Goal: Task Accomplishment & Management: Complete application form

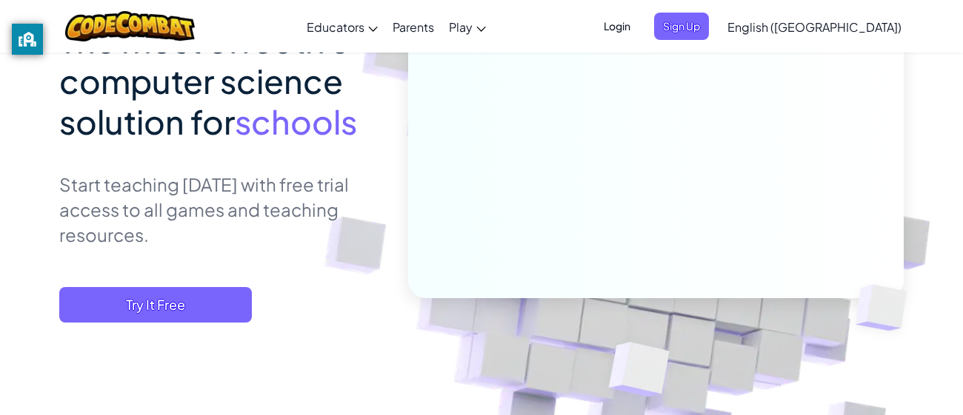
scroll to position [193, 0]
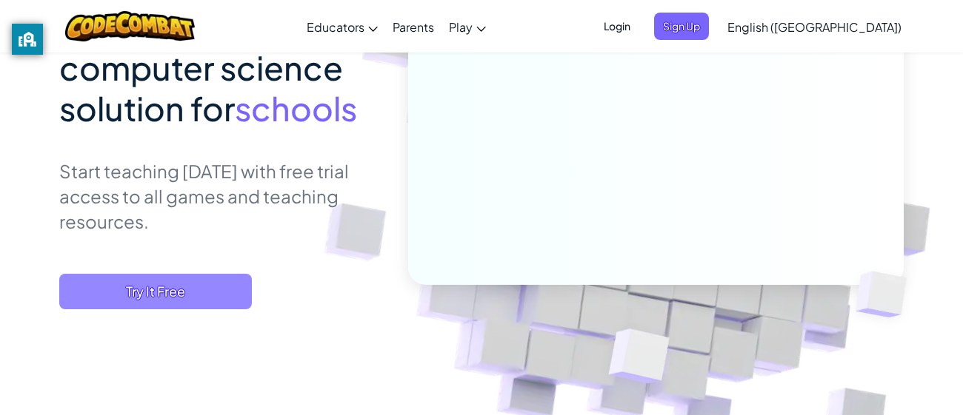
click at [143, 297] on span "Try It Free" at bounding box center [155, 292] width 193 height 36
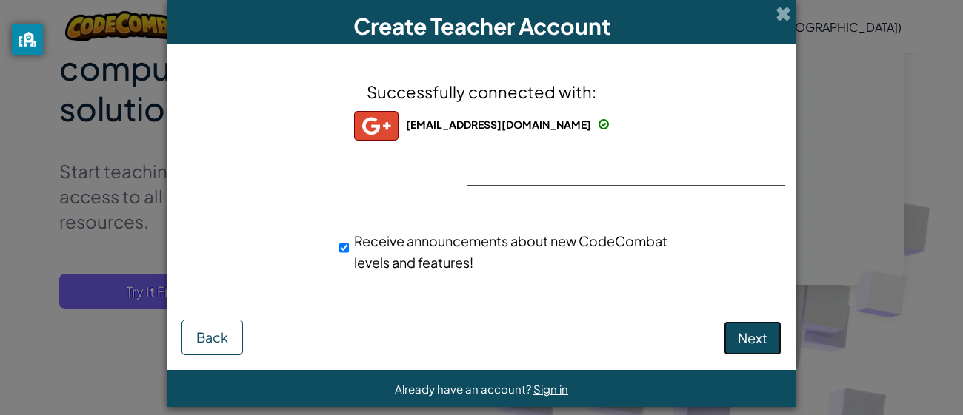
click at [759, 340] on span "Next" at bounding box center [753, 338] width 30 height 17
select select
select select "[GEOGRAPHIC_DATA]"
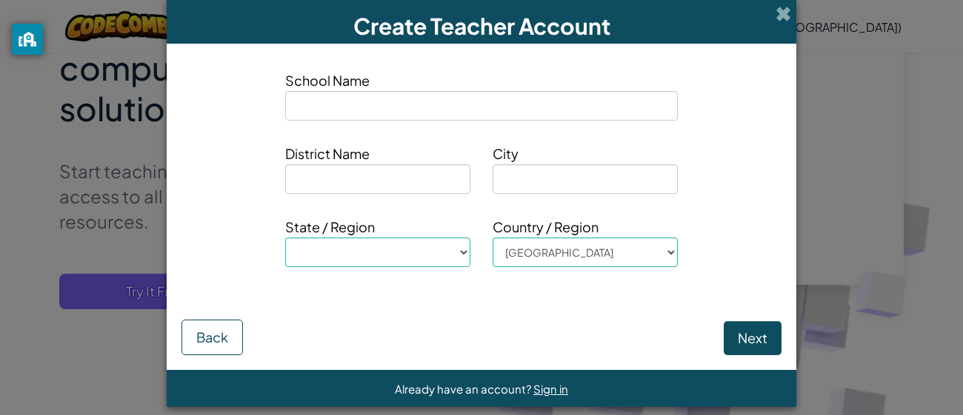
type input "E"
select select
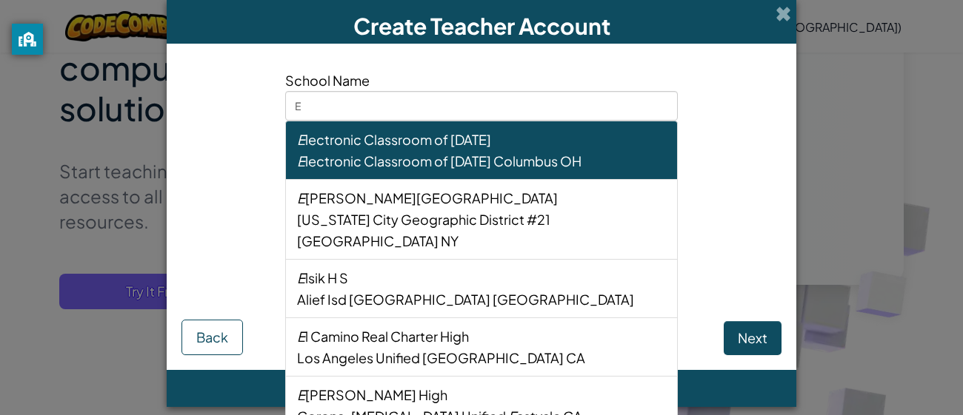
type input "El"
select select
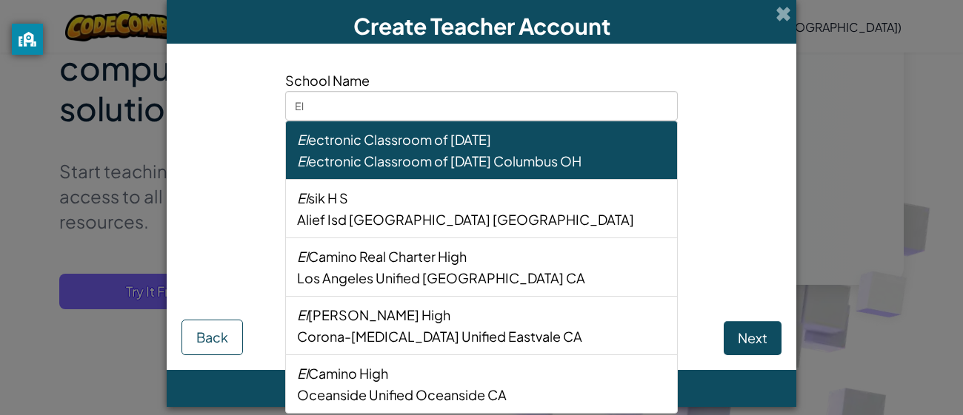
type input "E"
select select
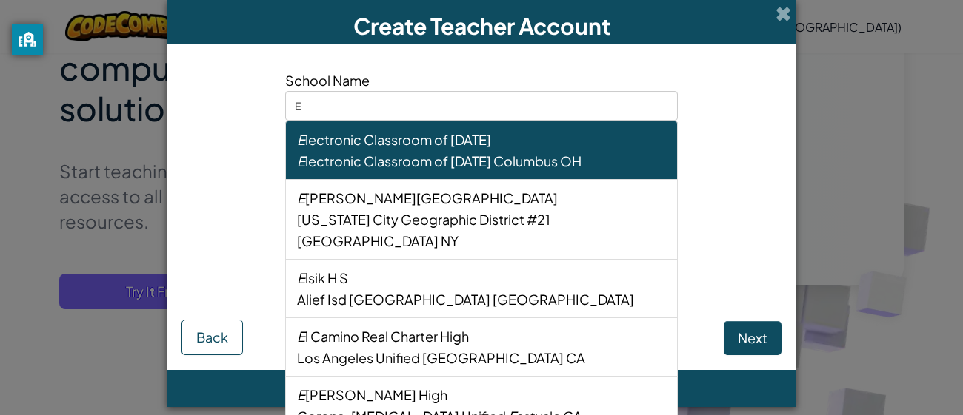
select select
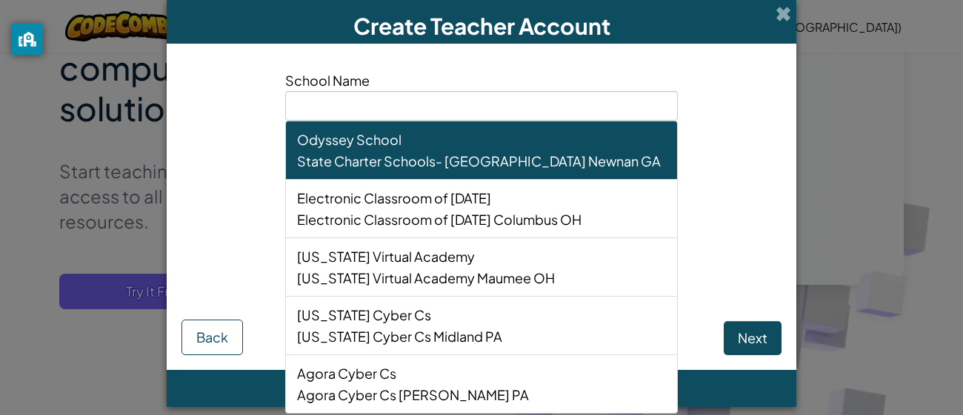
type input "w"
select select
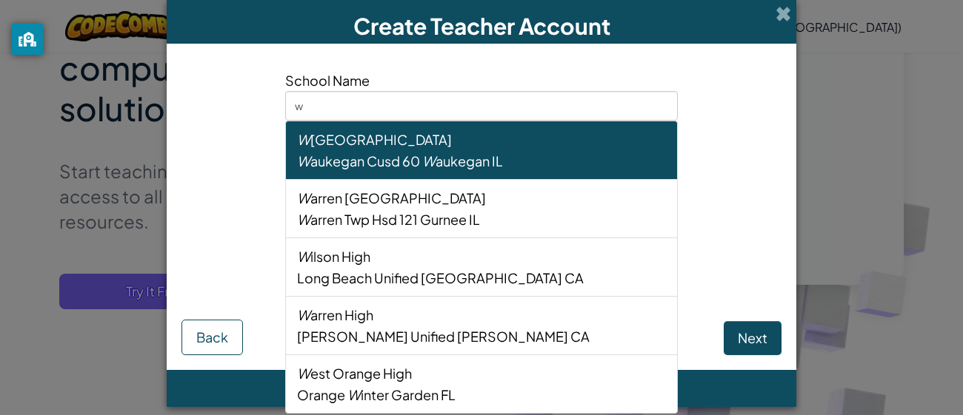
type input "wi"
select select
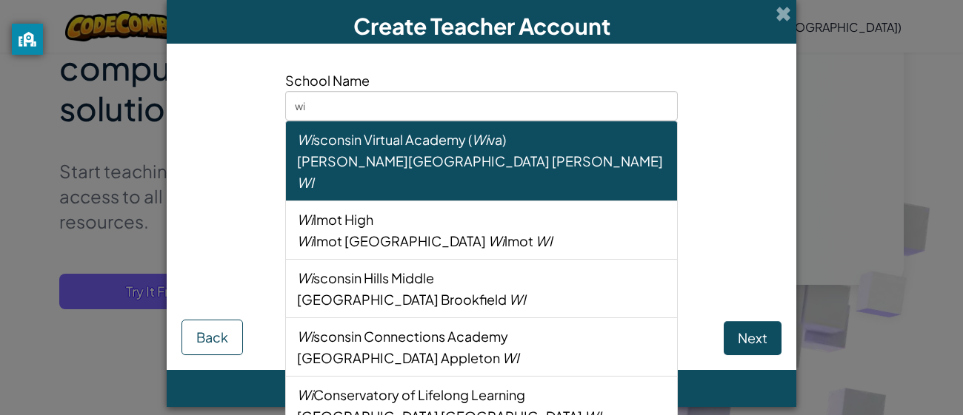
type input "win"
select select
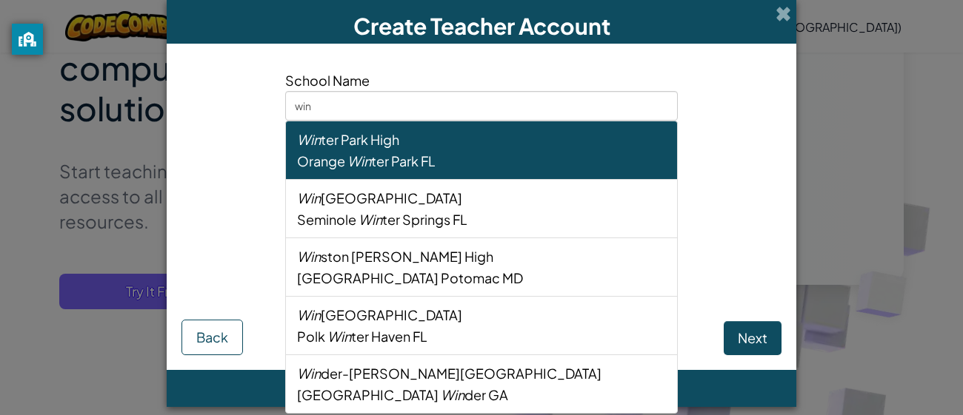
type input "winc"
select select
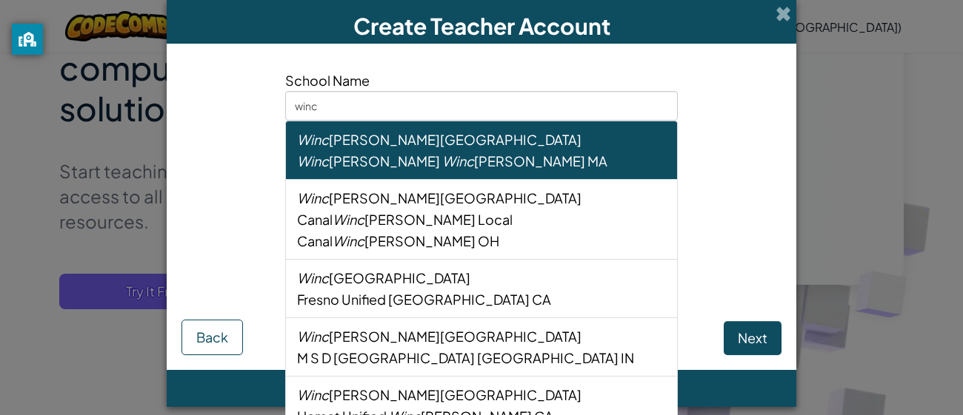
type input "winco"
select select
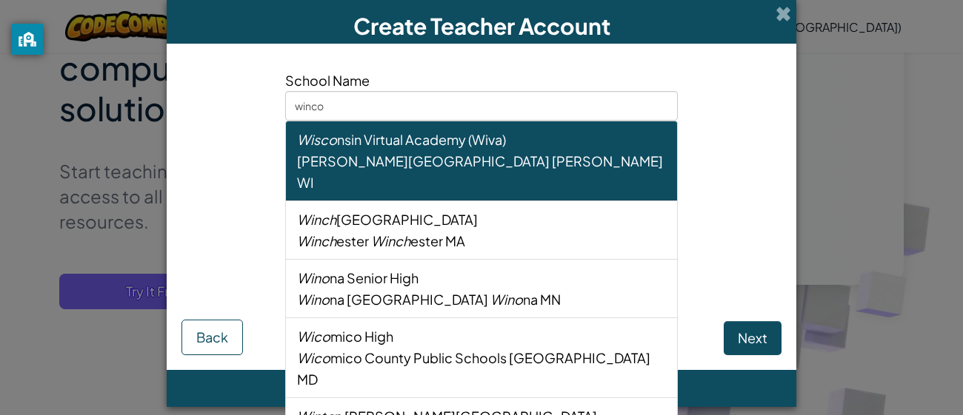
type input "wincot"
select select
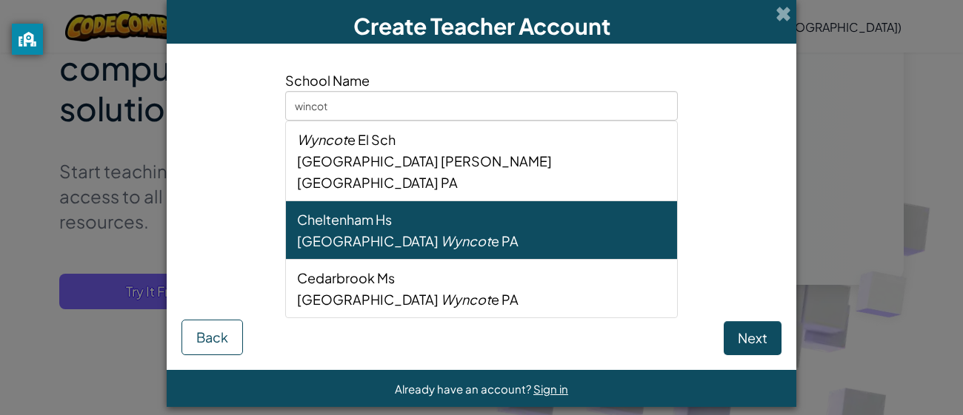
click at [469, 209] on div "Cheltenham Hs" at bounding box center [481, 219] width 369 height 21
type input "Cheltenham Hs"
type input "[GEOGRAPHIC_DATA]"
type input "Wyncote"
select select "PA"
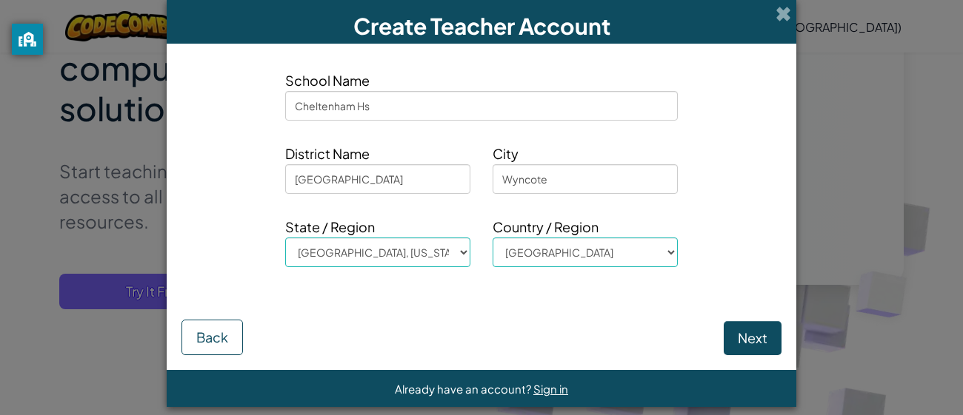
type input "Cheltenham Hs"
click at [418, 177] on input "[GEOGRAPHIC_DATA]" at bounding box center [377, 179] width 185 height 30
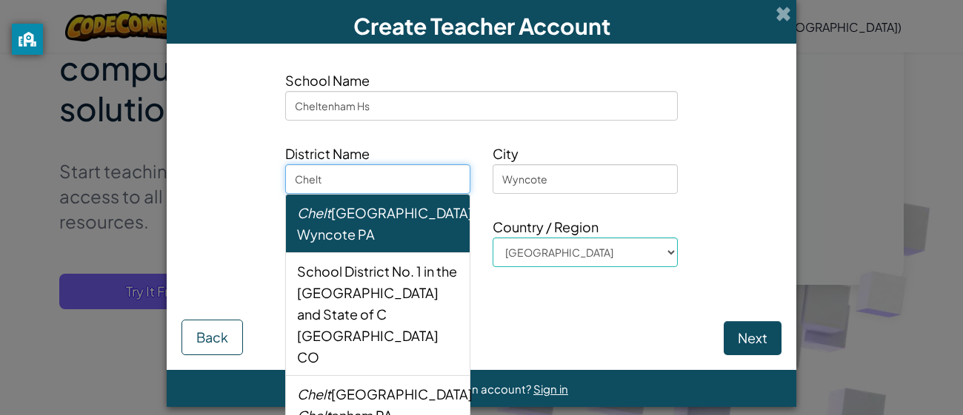
click at [352, 215] on span "Chelt [GEOGRAPHIC_DATA] Sd" at bounding box center [384, 212] width 175 height 17
type input "[GEOGRAPHIC_DATA]"
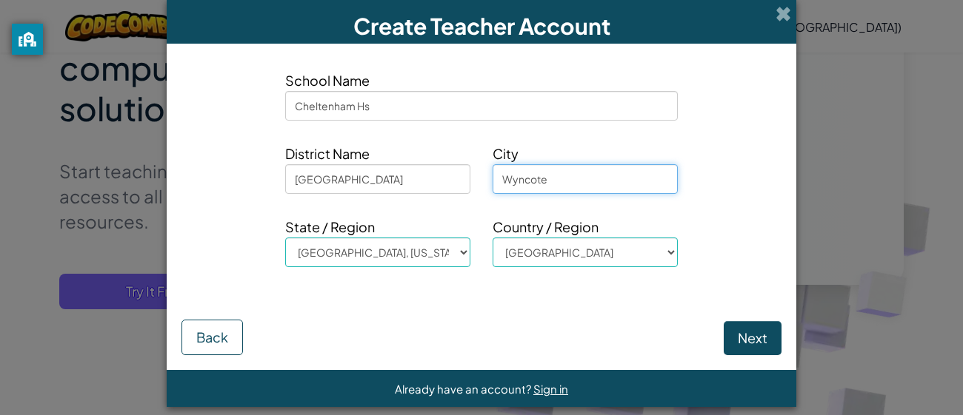
click at [559, 176] on input "Wyncote" at bounding box center [584, 179] width 185 height 30
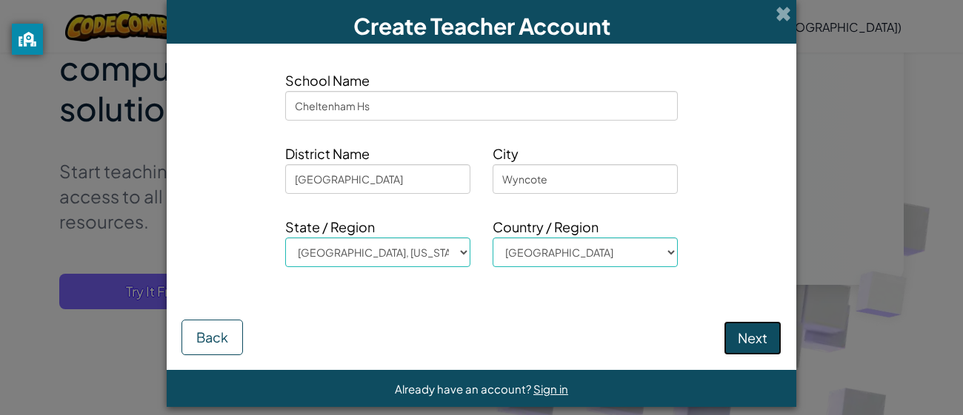
click at [741, 341] on button "Next" at bounding box center [752, 338] width 58 height 34
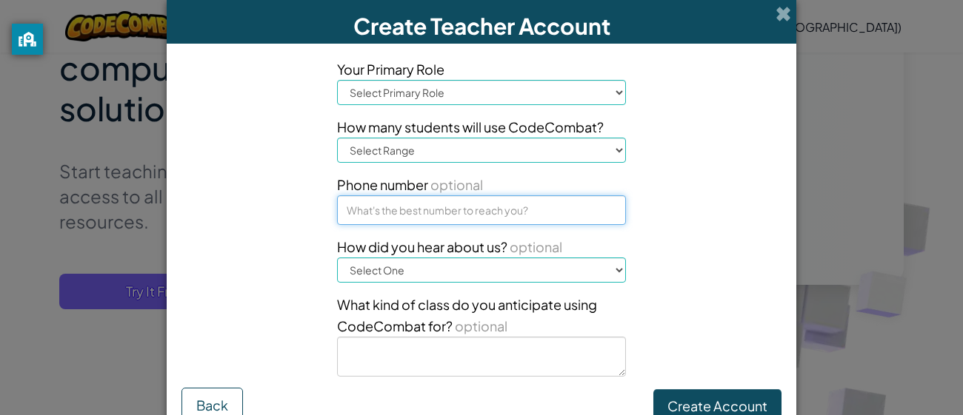
click at [428, 206] on input at bounding box center [481, 210] width 289 height 30
type input "7066311772"
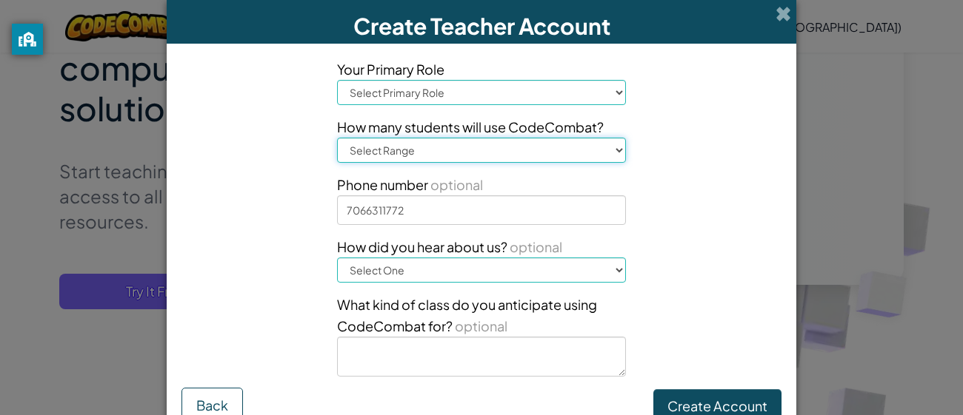
click at [521, 147] on select "Select Range 1-10 11-50 [PHONE_NUMBER] [PHONE_NUMBER] 1000+" at bounding box center [481, 150] width 289 height 25
select select "1-10"
click at [337, 138] on select "Select Range 1-10 11-50 [PHONE_NUMBER] [PHONE_NUMBER] 1000+" at bounding box center [481, 150] width 289 height 25
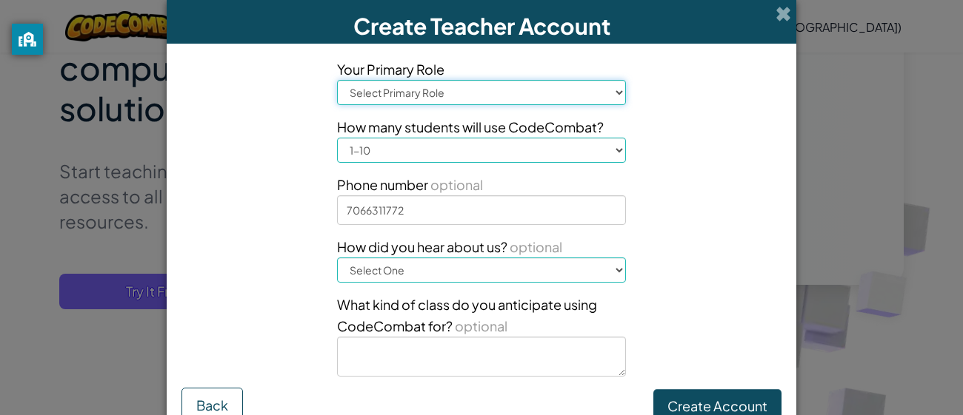
click at [390, 94] on select "Select Primary Role Principal Parent Technology coordinator Teacher Curriculum …" at bounding box center [481, 92] width 289 height 25
select select "Parent"
click at [337, 80] on select "Select Primary Role Principal Parent Technology coordinator Teacher Curriculum …" at bounding box center [481, 92] width 289 height 25
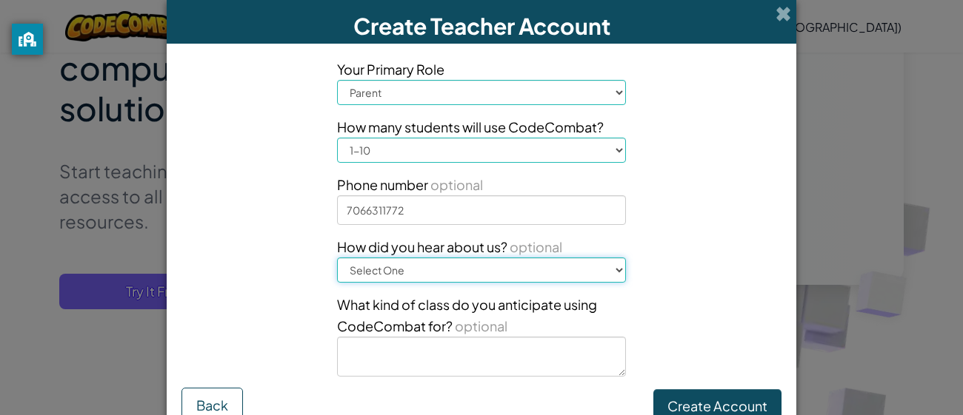
click at [484, 261] on select "Select One Conference (e.g. ISTE) [DOMAIN_NAME][URL] of Code A teacher An admin…" at bounding box center [481, 270] width 289 height 25
select select "Google"
click at [337, 258] on select "Select One Conference (e.g. ISTE) [DOMAIN_NAME][URL] of Code A teacher An admin…" at bounding box center [481, 270] width 289 height 25
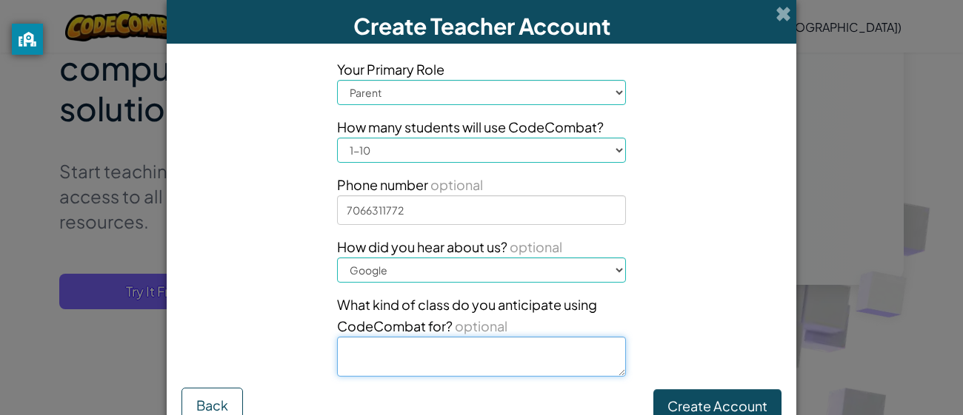
click at [512, 347] on textarea at bounding box center [481, 357] width 289 height 40
type textarea "a"
type textarea "making games"
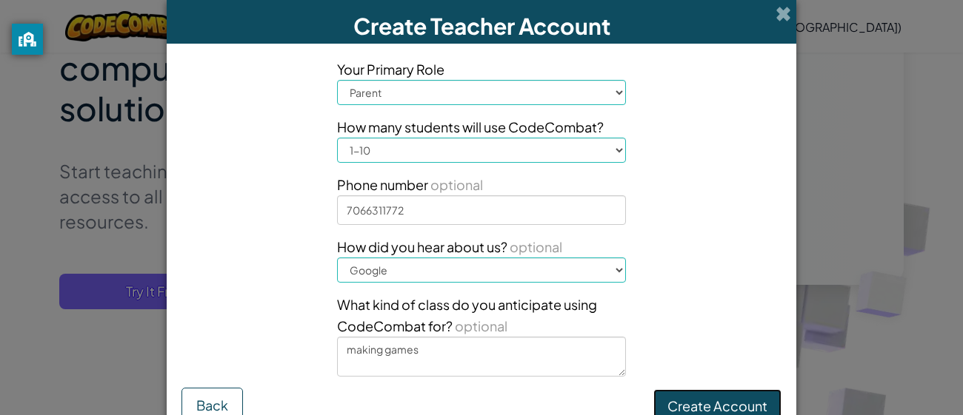
click at [722, 413] on button "Create Account" at bounding box center [717, 406] width 128 height 34
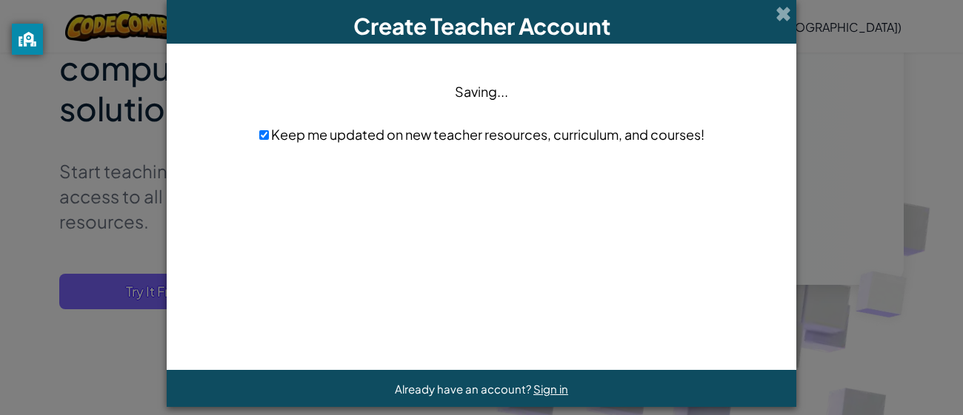
click at [749, 398] on div "Already have an account? Sign in" at bounding box center [481, 388] width 629 height 37
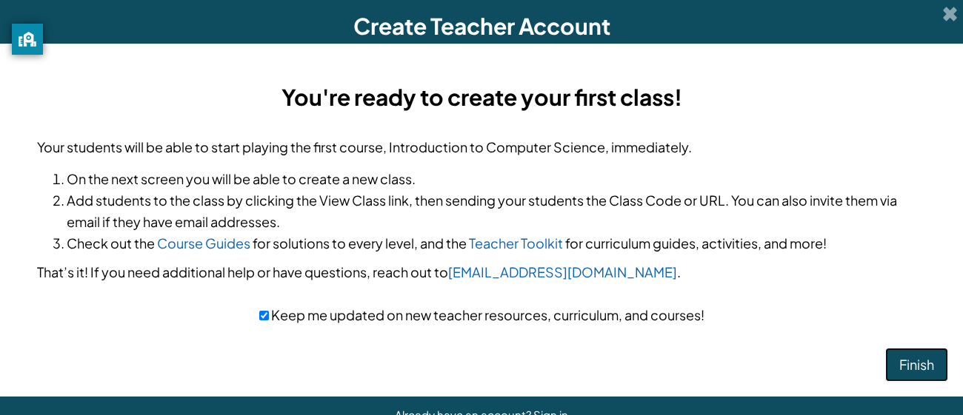
click at [926, 375] on button "Finish" at bounding box center [916, 365] width 63 height 34
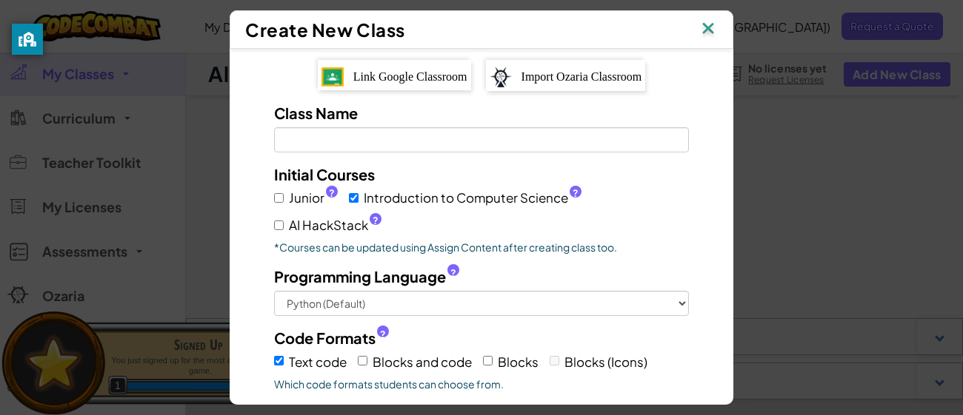
click at [353, 74] on span "Link Google Classroom" at bounding box center [410, 76] width 114 height 13
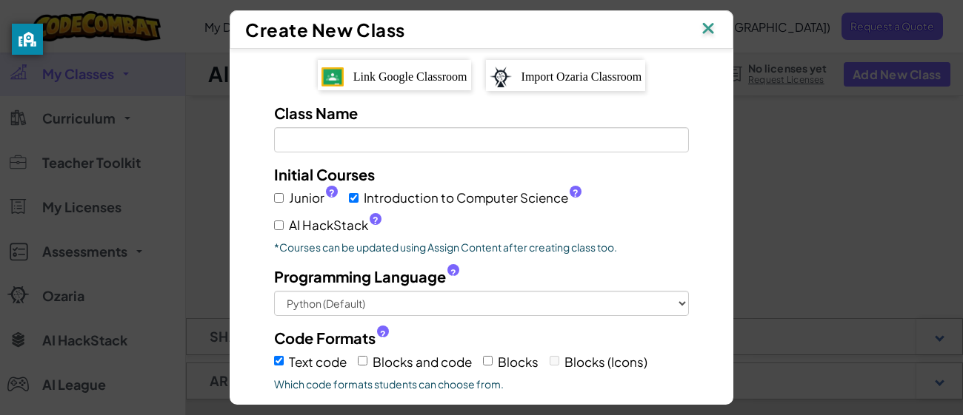
click at [707, 33] on img at bounding box center [707, 30] width 19 height 22
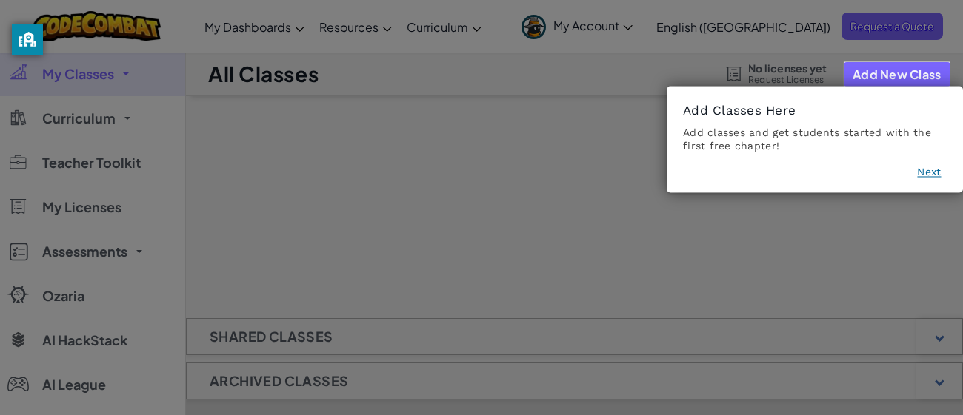
click at [937, 170] on button "Next" at bounding box center [929, 172] width 24 height 15
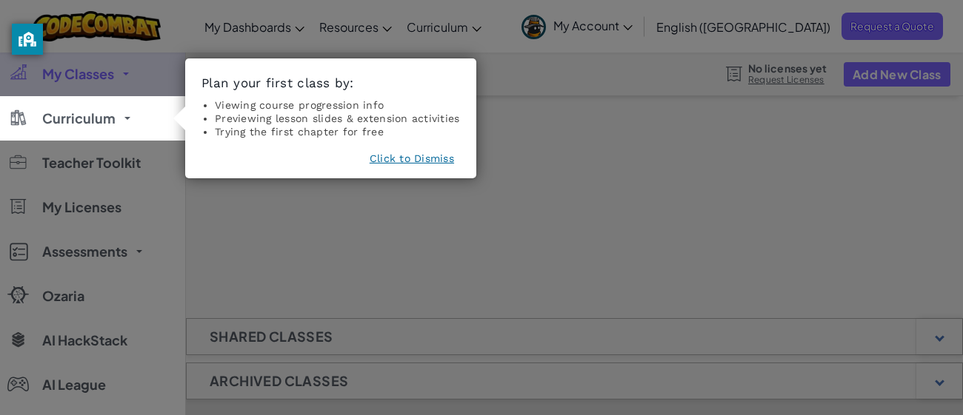
click at [381, 161] on button "Click to Dismiss" at bounding box center [412, 158] width 84 height 15
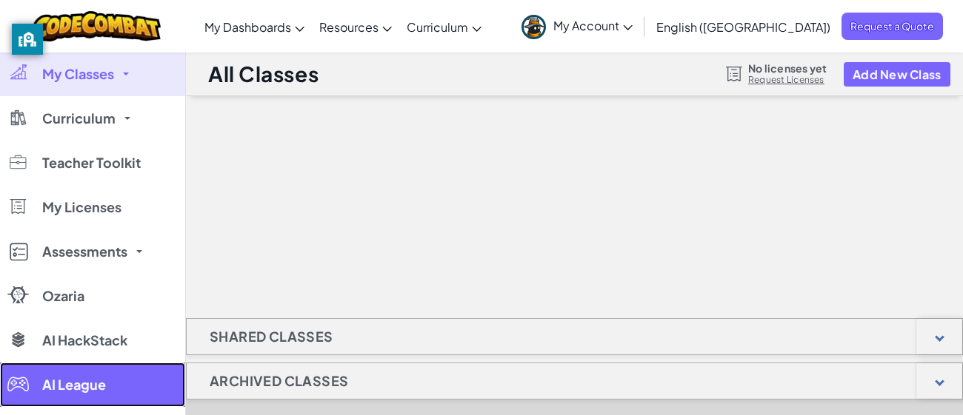
click at [143, 387] on link "AI League" at bounding box center [92, 385] width 185 height 44
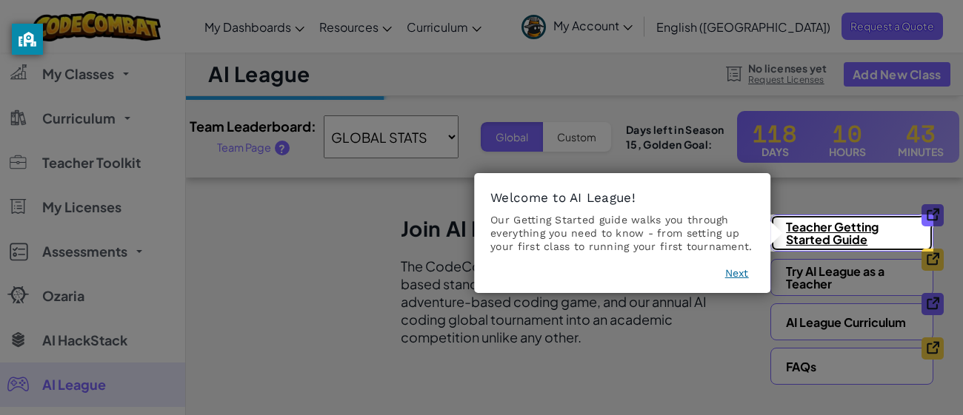
click at [850, 229] on link "Teacher Getting Started Guide" at bounding box center [851, 233] width 163 height 37
